Goal: Information Seeking & Learning: Understand process/instructions

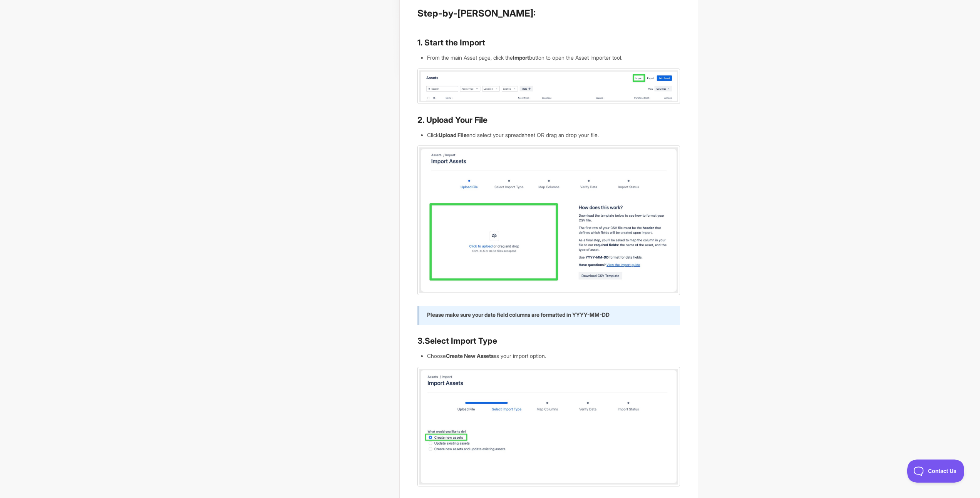
scroll to position [201, 0]
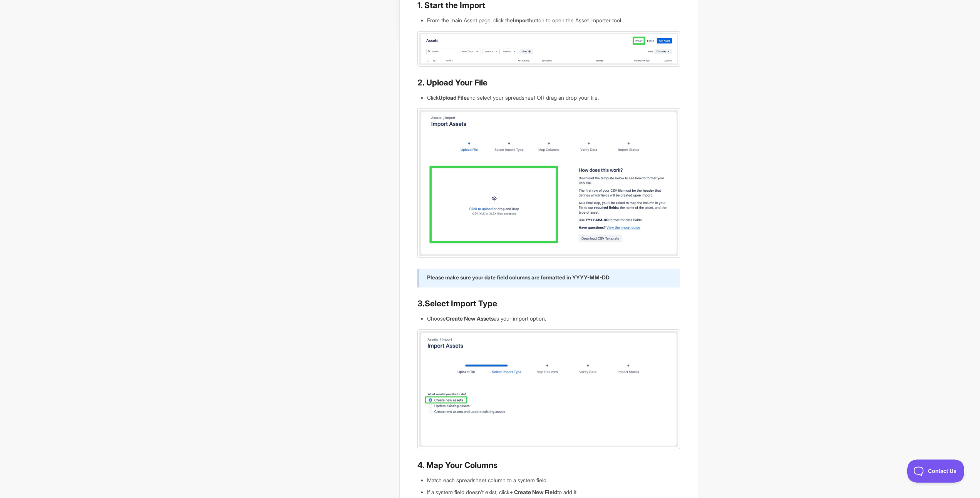
click at [581, 174] on img at bounding box center [548, 182] width 262 height 149
click at [539, 223] on img at bounding box center [548, 182] width 262 height 149
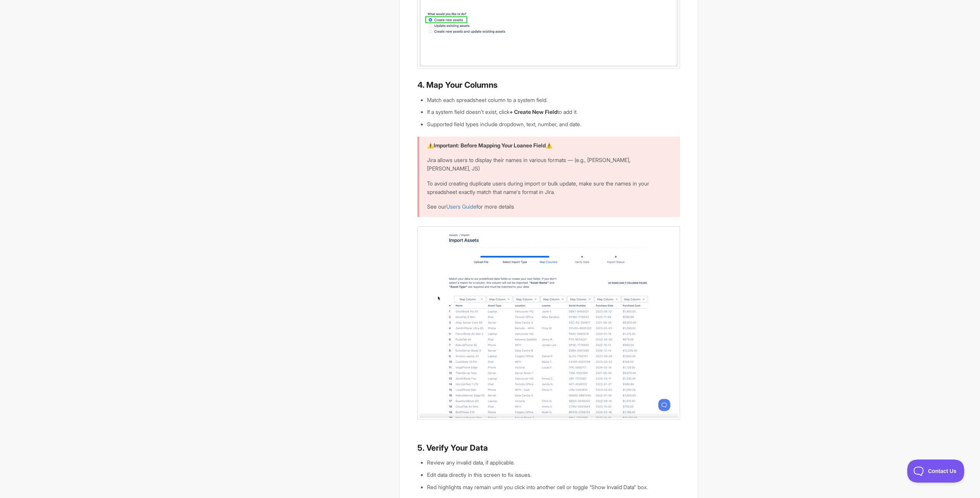
scroll to position [586, 0]
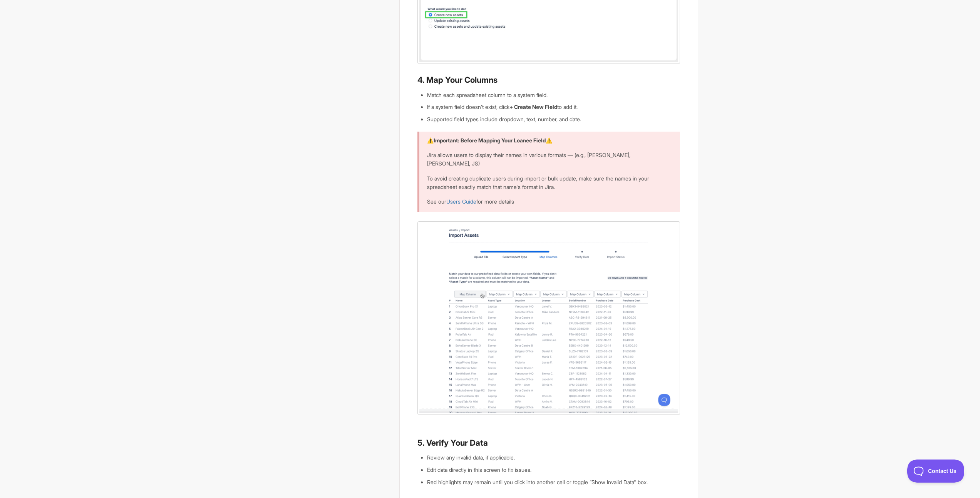
click at [551, 333] on img at bounding box center [548, 318] width 262 height 194
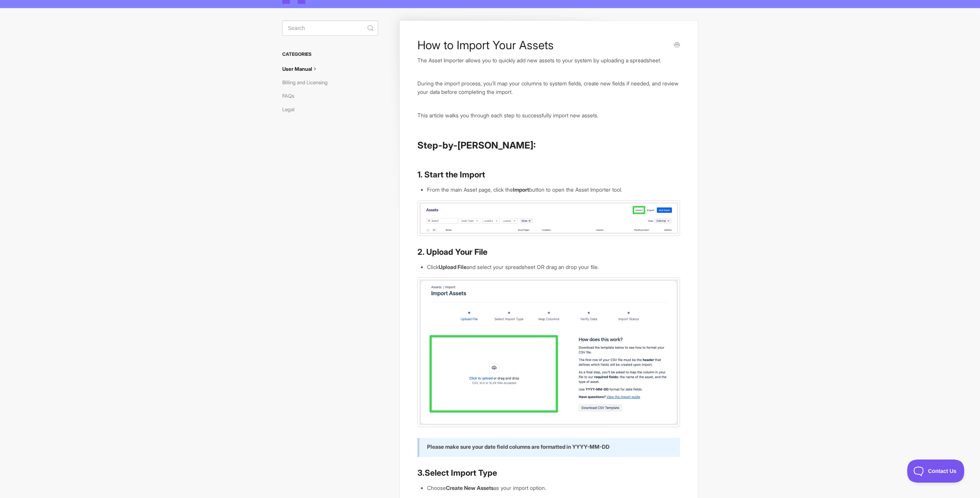
scroll to position [0, 0]
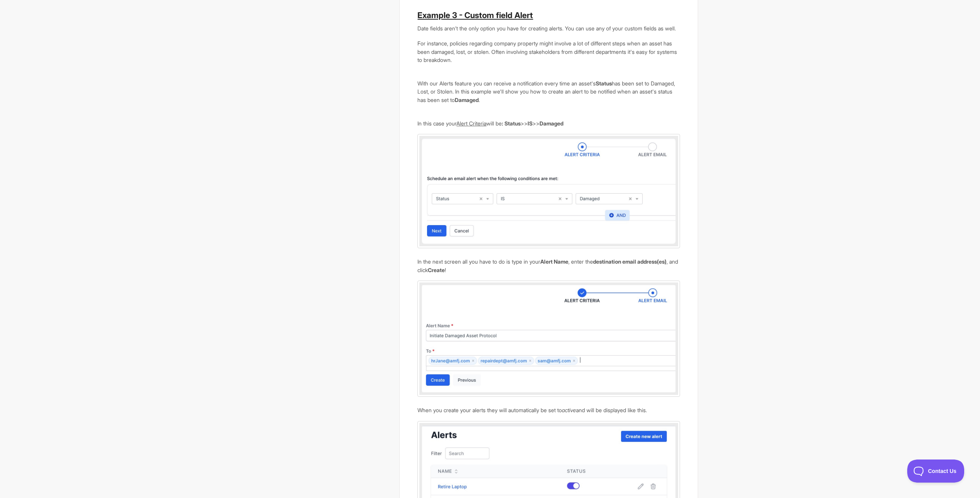
scroll to position [798, 0]
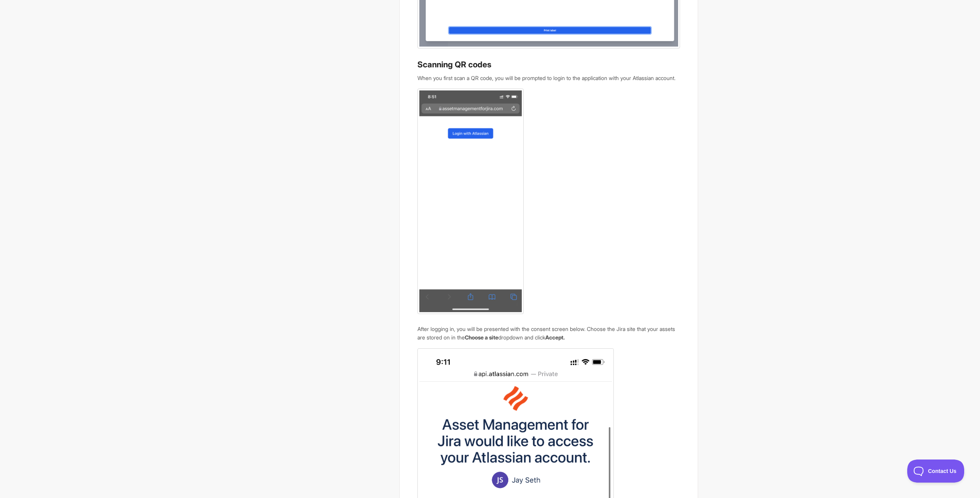
scroll to position [676, 0]
